Goal: Obtain resource: Download file/media

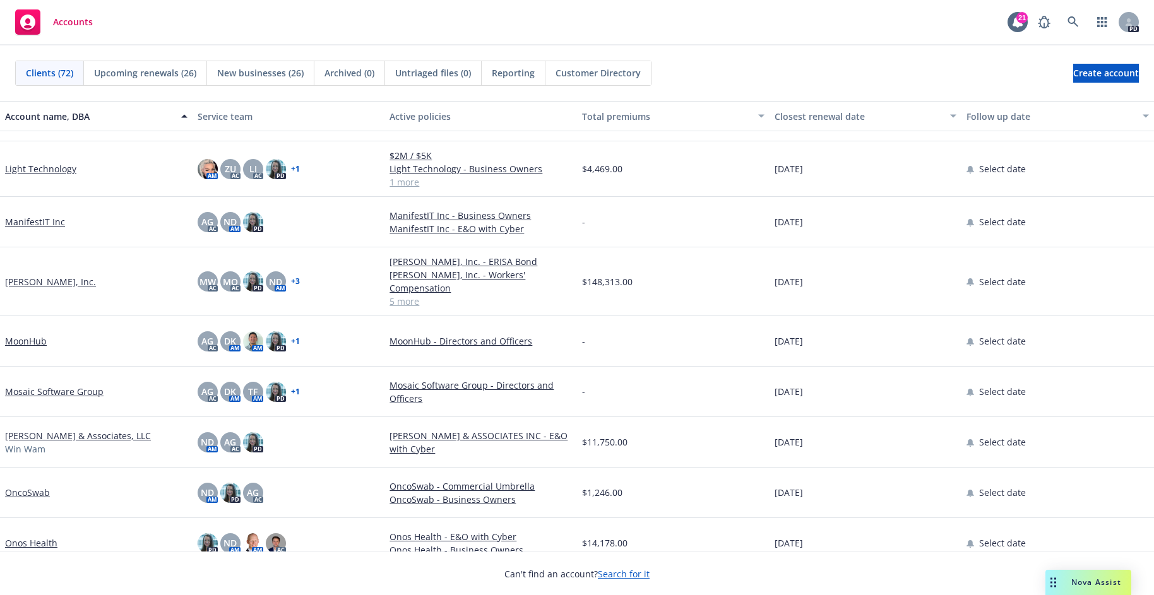
scroll to position [2213, 0]
click at [40, 274] on link "[PERSON_NAME], Inc." at bounding box center [50, 280] width 91 height 13
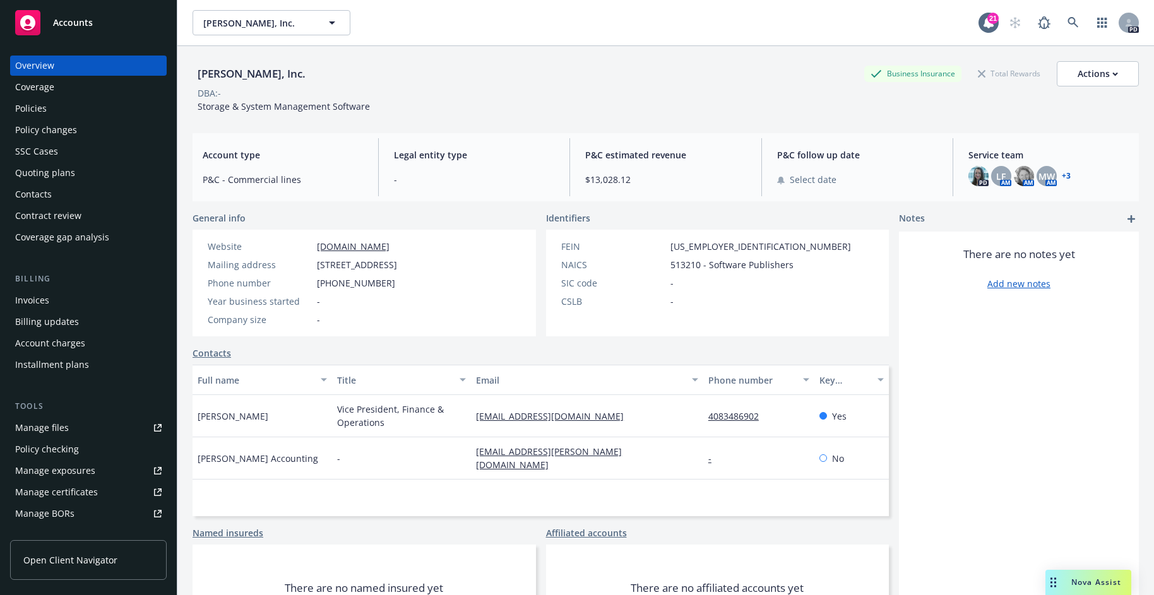
click at [70, 106] on div "Policies" at bounding box center [88, 108] width 146 height 20
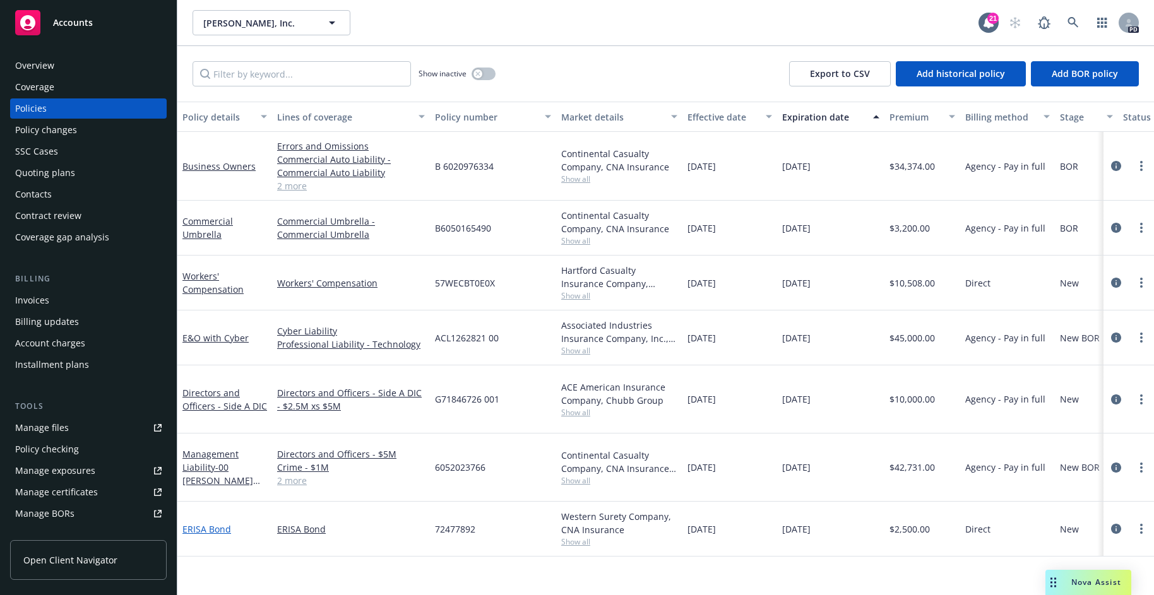
click at [215, 523] on link "ERISA Bond" at bounding box center [206, 529] width 49 height 12
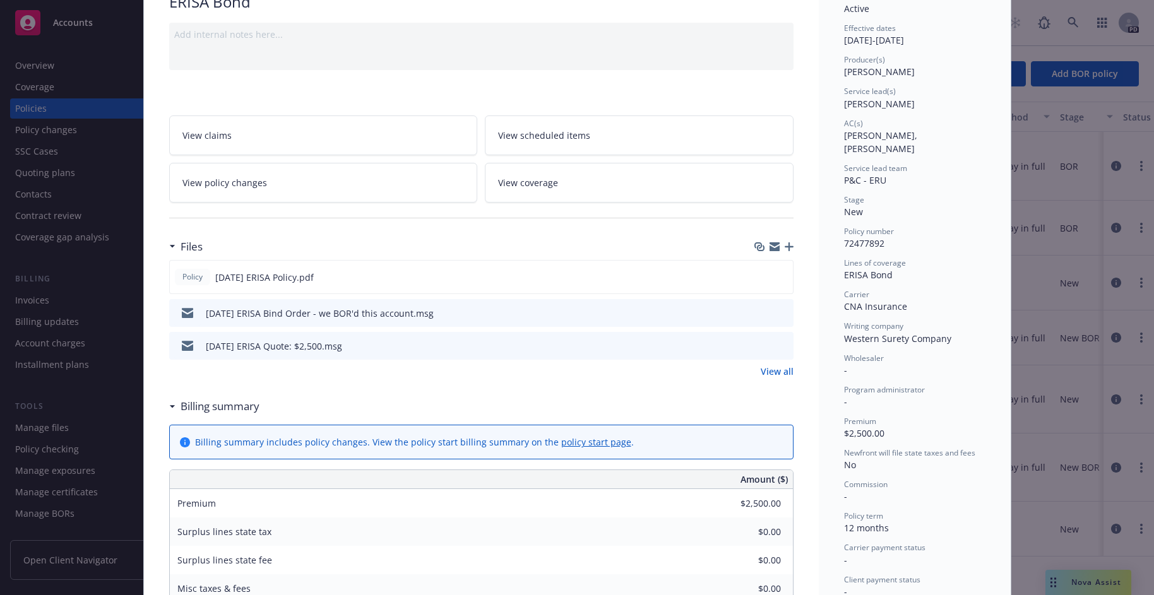
scroll to position [137, 0]
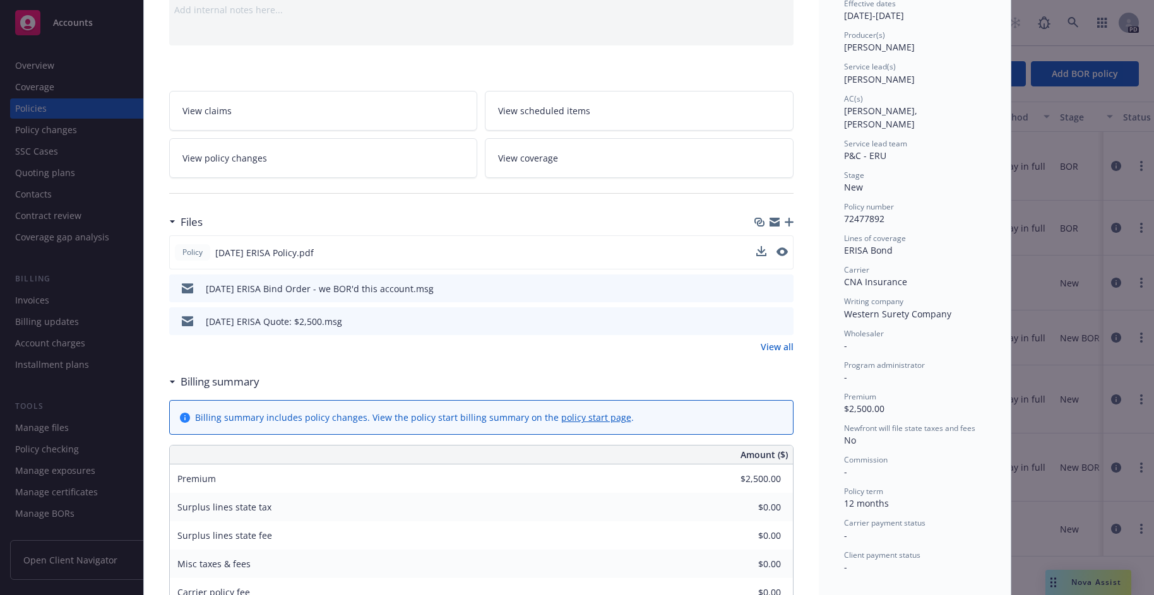
click at [405, 244] on div "Policy 9/1/2025 ERISA Policy.pdf" at bounding box center [481, 252] width 624 height 34
click at [779, 251] on icon "preview file" at bounding box center [780, 251] width 11 height 9
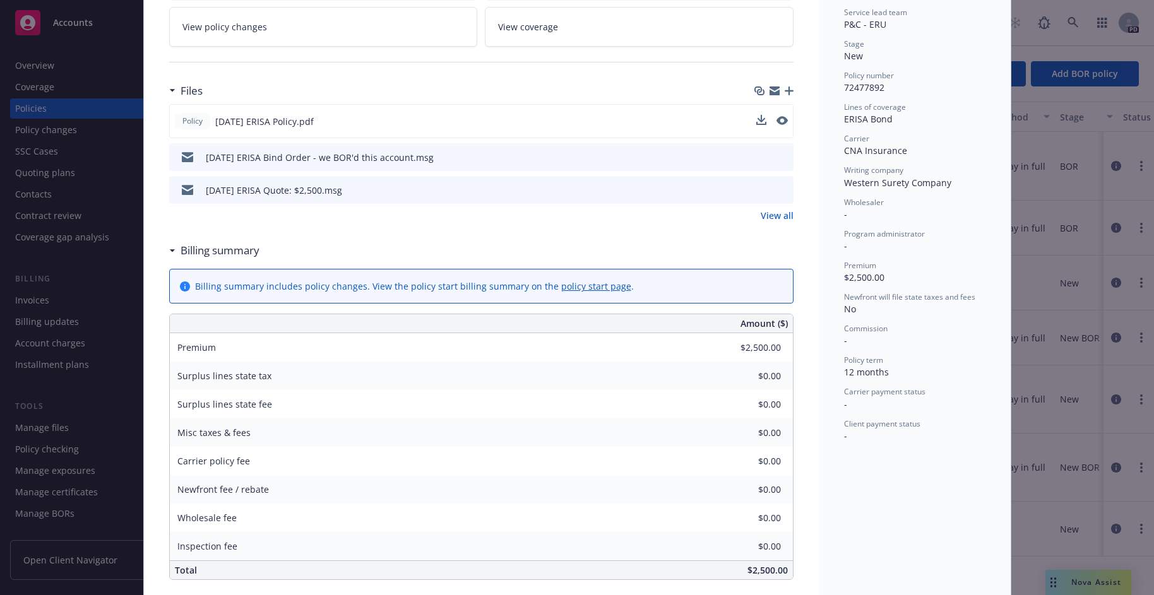
scroll to position [312, 0]
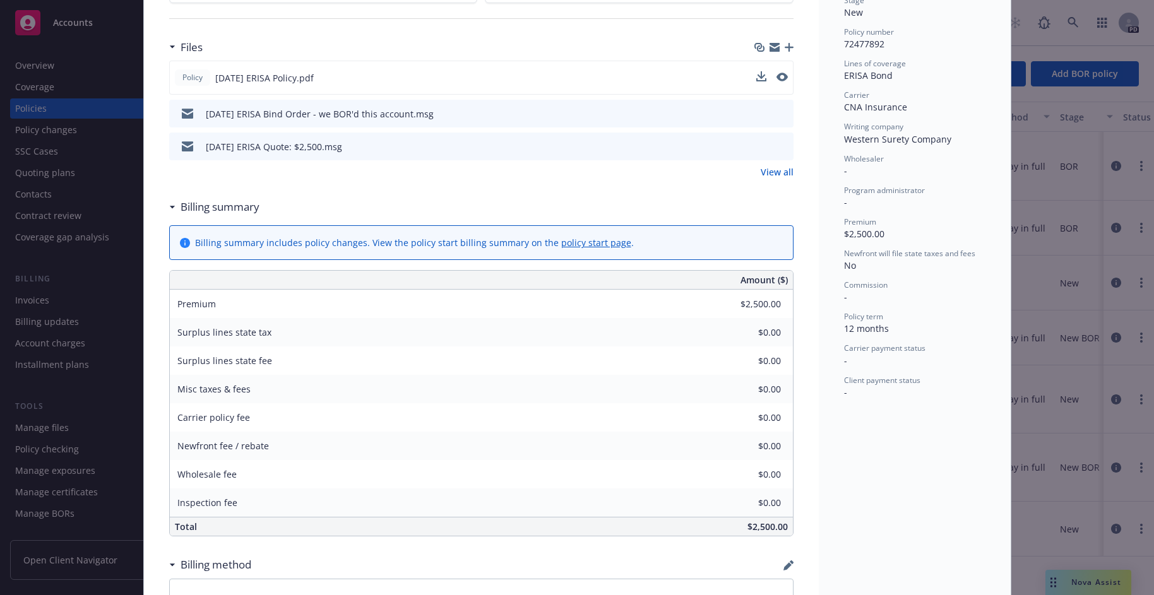
click at [62, 545] on div "Policy ERISA Bond Add internal notes here... View claims View scheduled items V…" at bounding box center [577, 297] width 1154 height 595
click at [62, 560] on div "Policy ERISA Bond Add internal notes here... View claims View scheduled items V…" at bounding box center [577, 297] width 1154 height 595
click at [97, 540] on div "Policy ERISA Bond Add internal notes here... View claims View scheduled items V…" at bounding box center [577, 297] width 1154 height 595
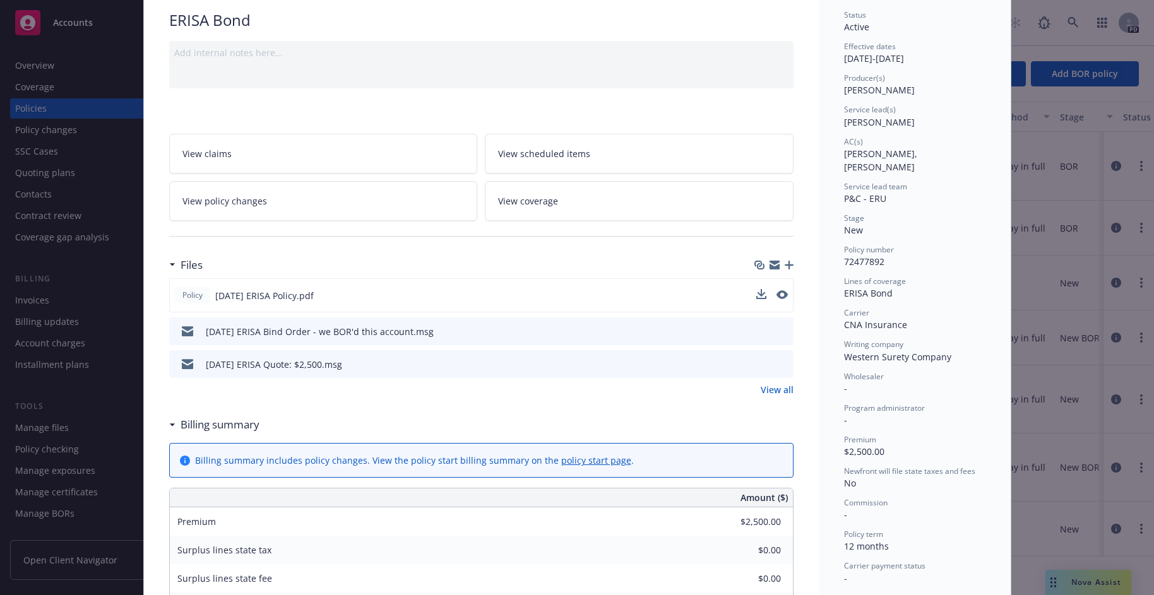
scroll to position [92, 0]
click at [760, 295] on icon "download file" at bounding box center [760, 297] width 10 height 10
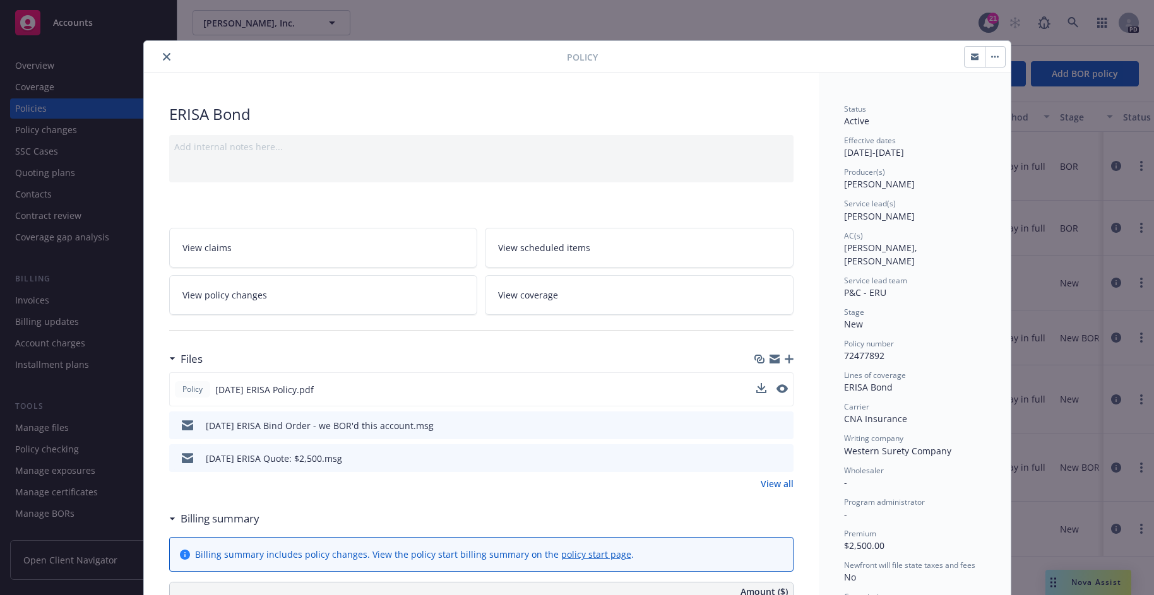
click at [974, 130] on div "Status Active Effective dates 09/01/2025 - 09/01/2026 Producer(s) Ashley deWild…" at bounding box center [914, 407] width 141 height 607
click at [167, 58] on icon "close" at bounding box center [167, 57] width 8 height 8
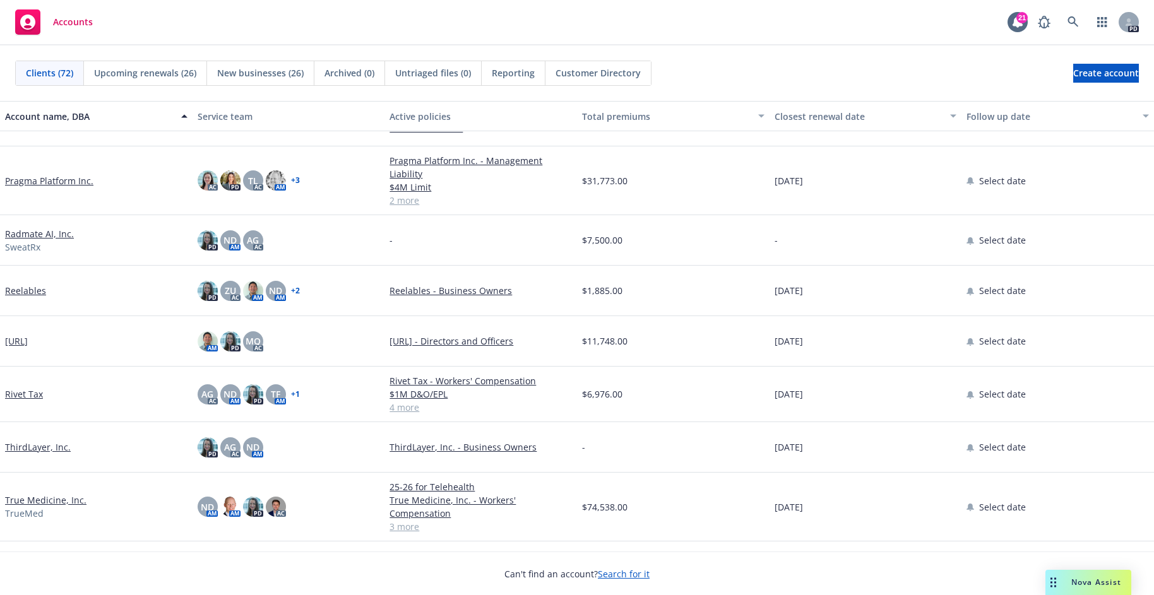
scroll to position [2785, 0]
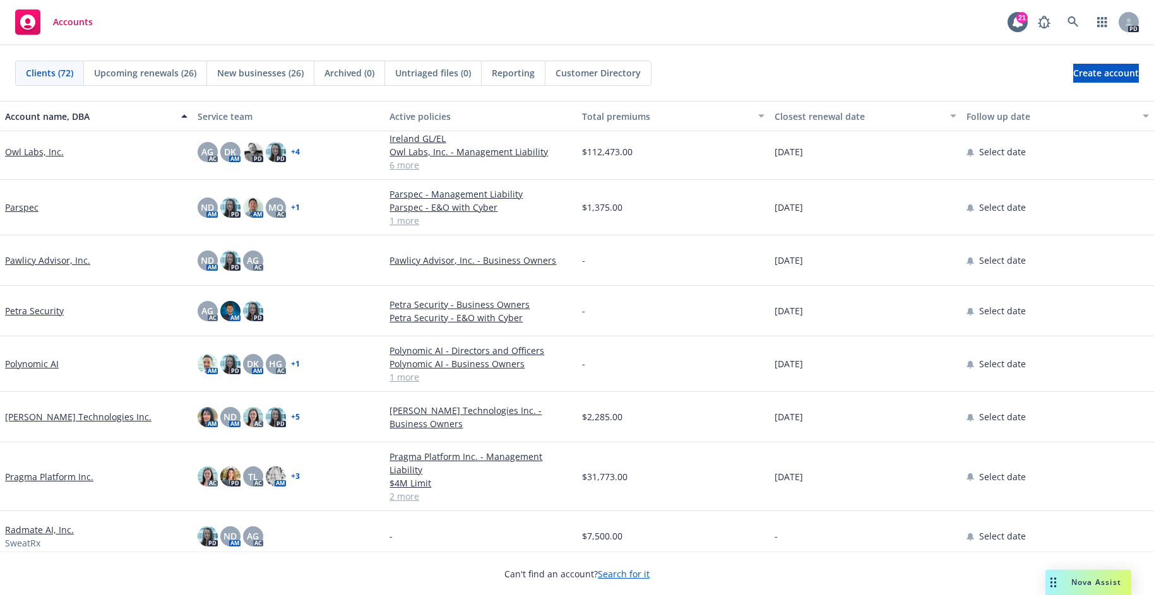
click at [29, 408] on div "[PERSON_NAME] Technologies Inc." at bounding box center [96, 417] width 193 height 51
click at [30, 417] on link "[PERSON_NAME] Technologies Inc." at bounding box center [78, 416] width 146 height 13
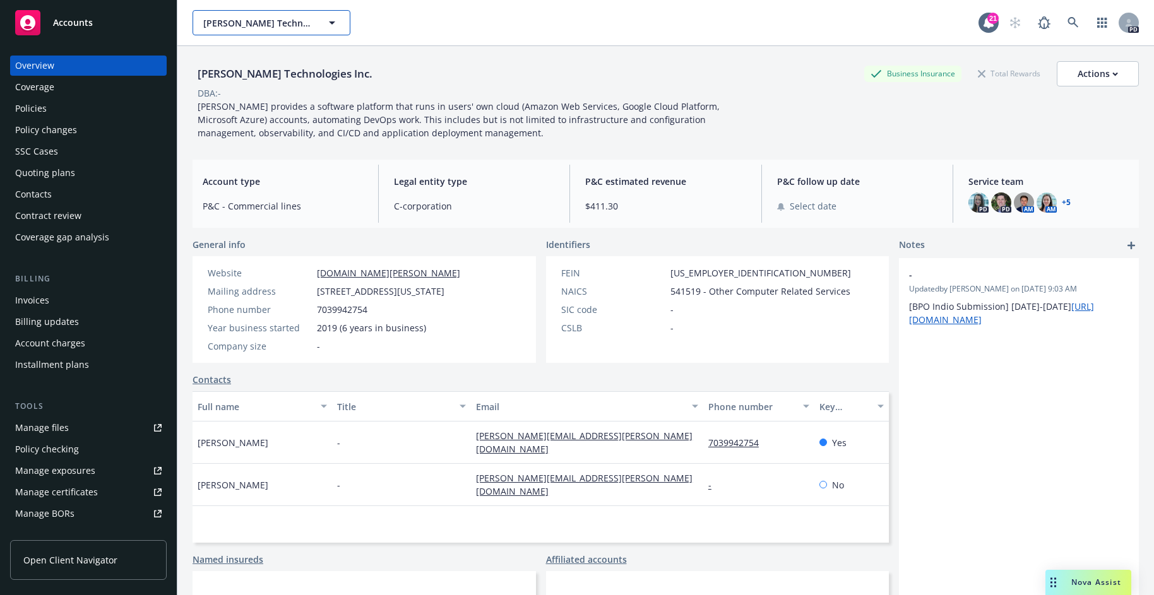
click at [298, 27] on span "[PERSON_NAME] Technologies Inc." at bounding box center [257, 22] width 109 height 13
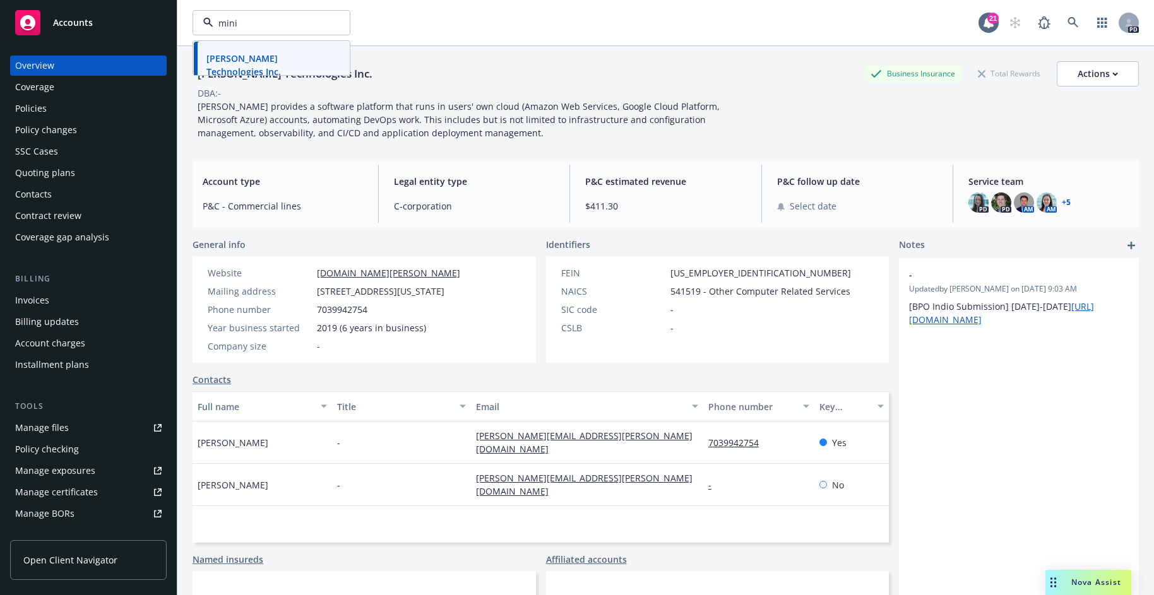
type input "[PERSON_NAME]"
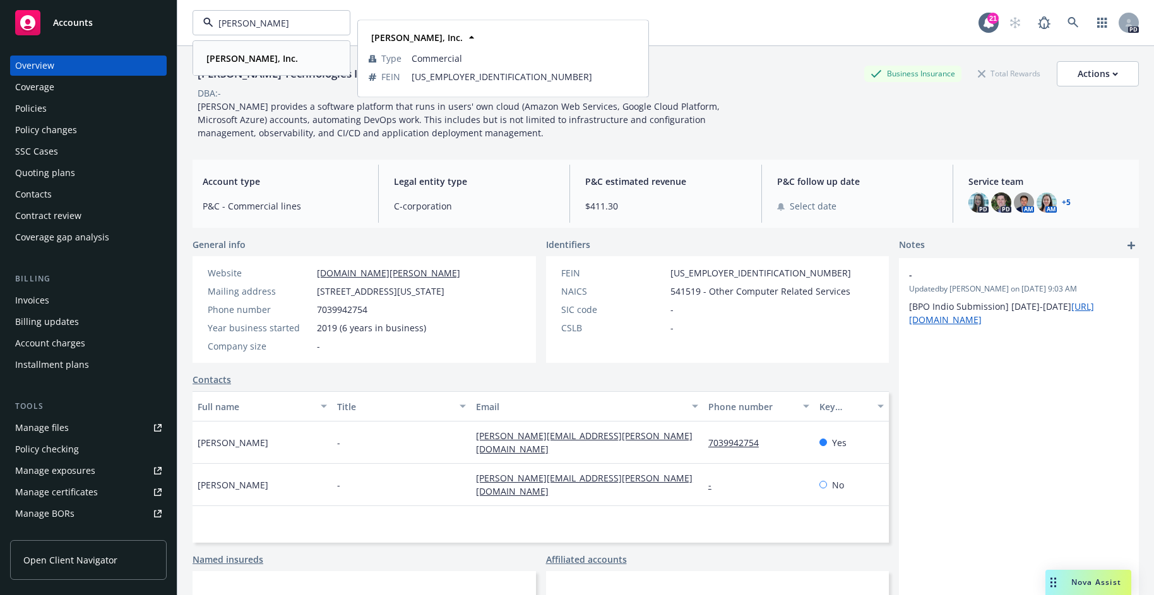
click at [238, 60] on strong "[PERSON_NAME], Inc." at bounding box center [252, 58] width 92 height 12
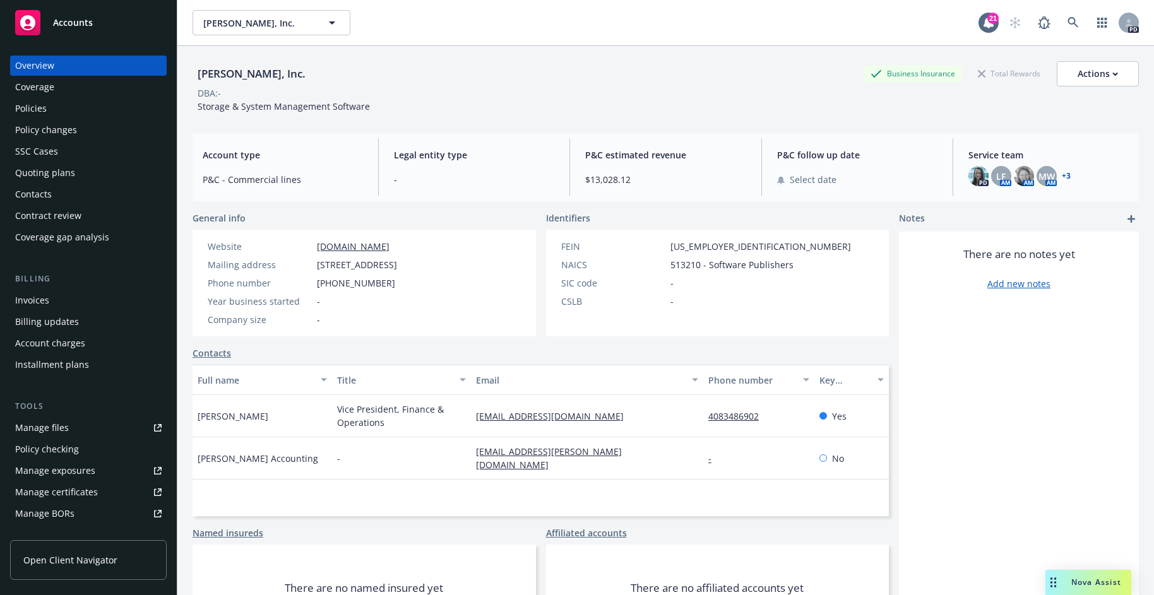
click at [76, 86] on div "Coverage" at bounding box center [88, 87] width 146 height 20
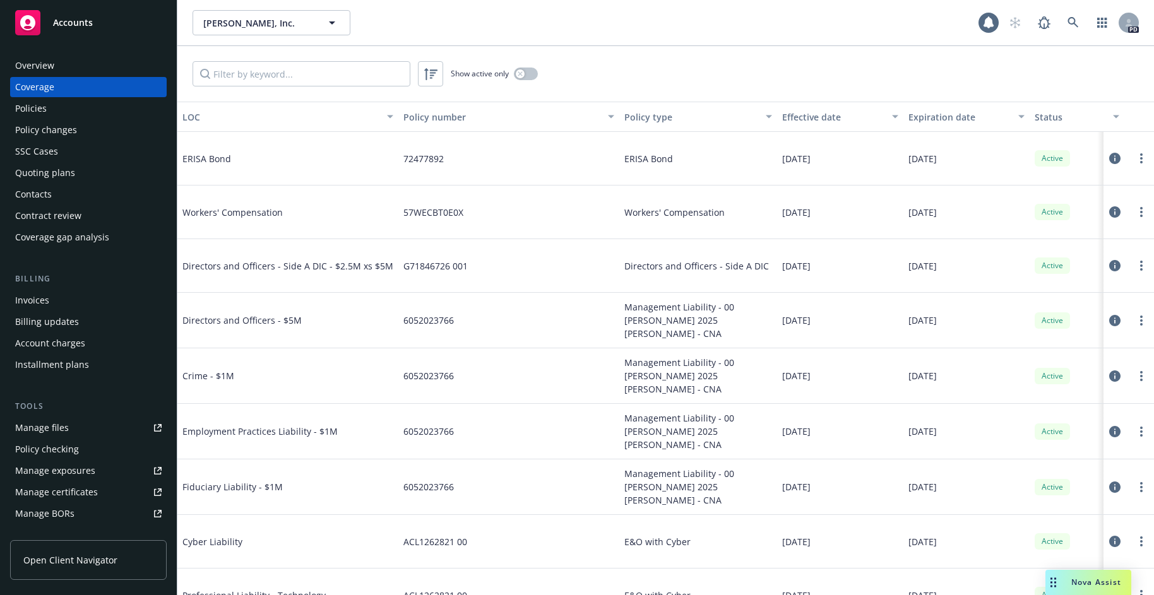
scroll to position [3, 0]
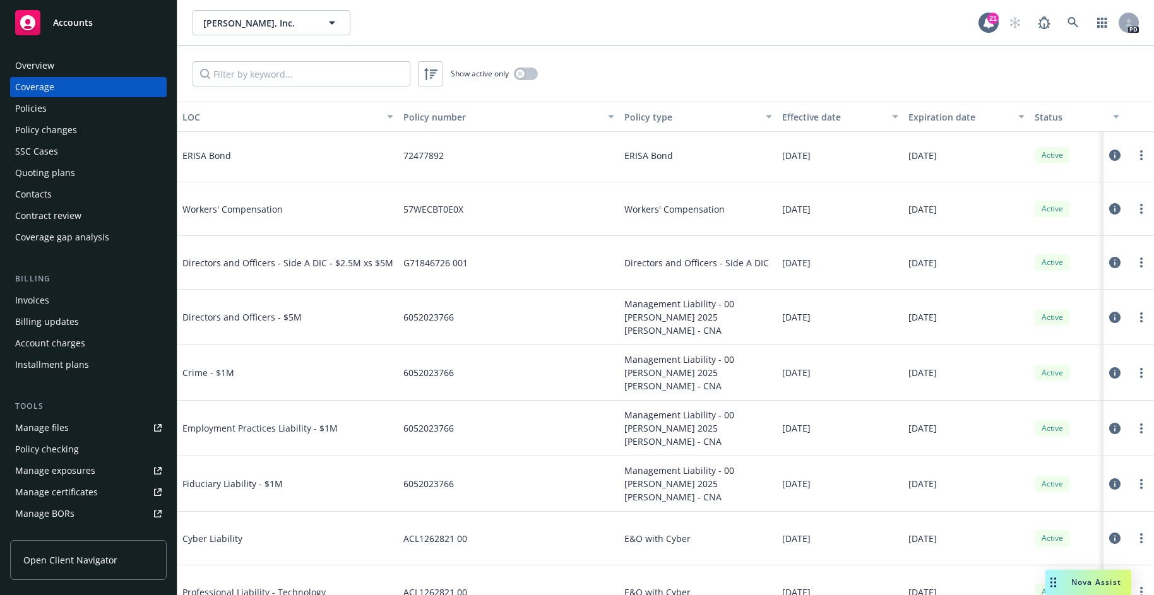
click at [76, 110] on div "Policies" at bounding box center [88, 108] width 146 height 20
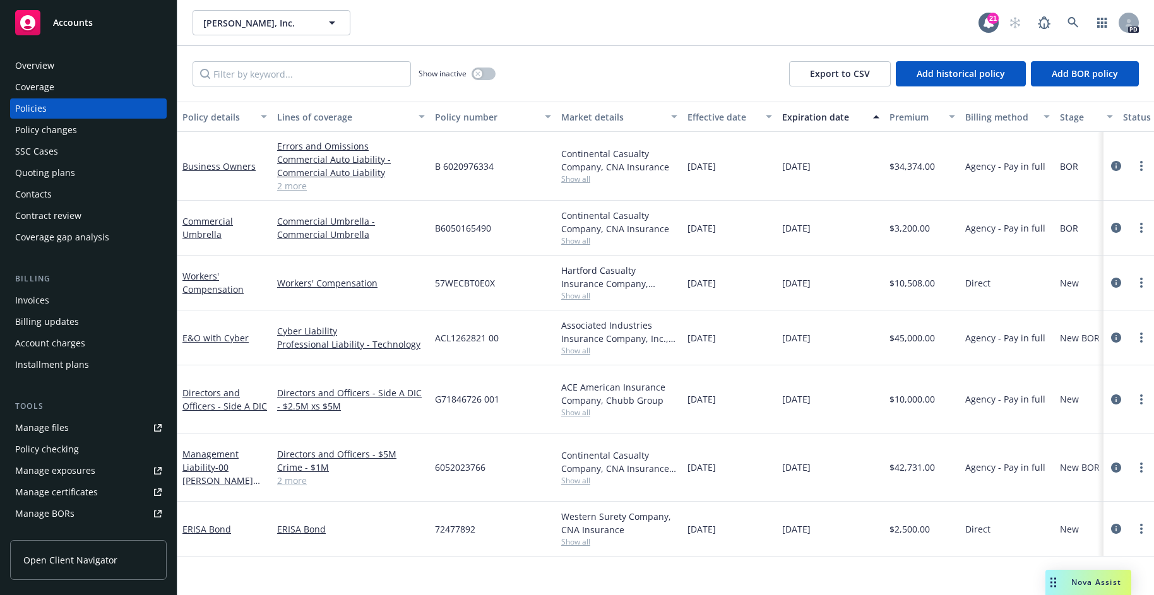
click at [907, 232] on span "$3,200.00" at bounding box center [910, 228] width 40 height 13
click at [910, 226] on span "$3,200.00" at bounding box center [910, 228] width 40 height 13
